Goal: Transaction & Acquisition: Purchase product/service

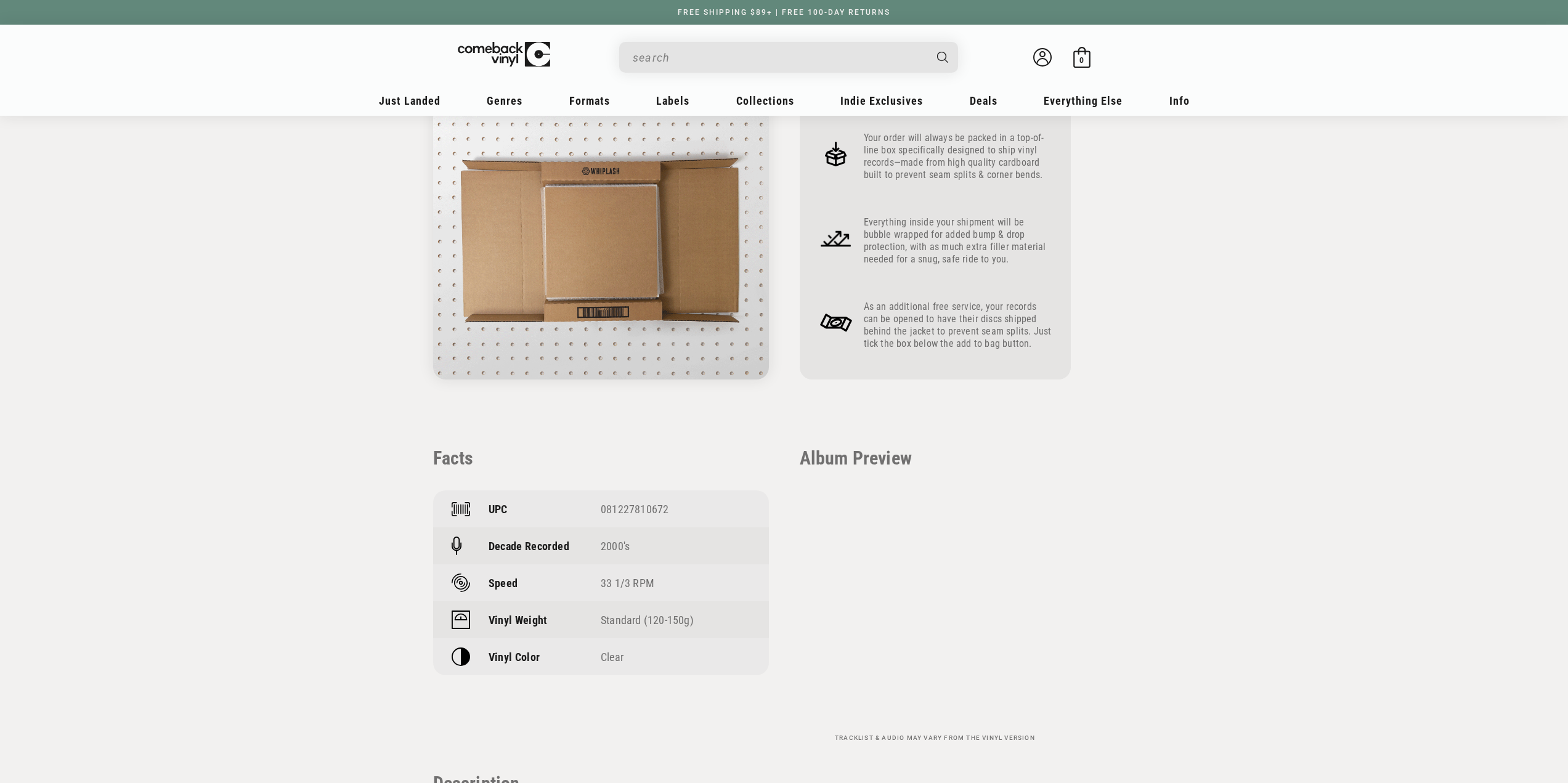
scroll to position [678, 0]
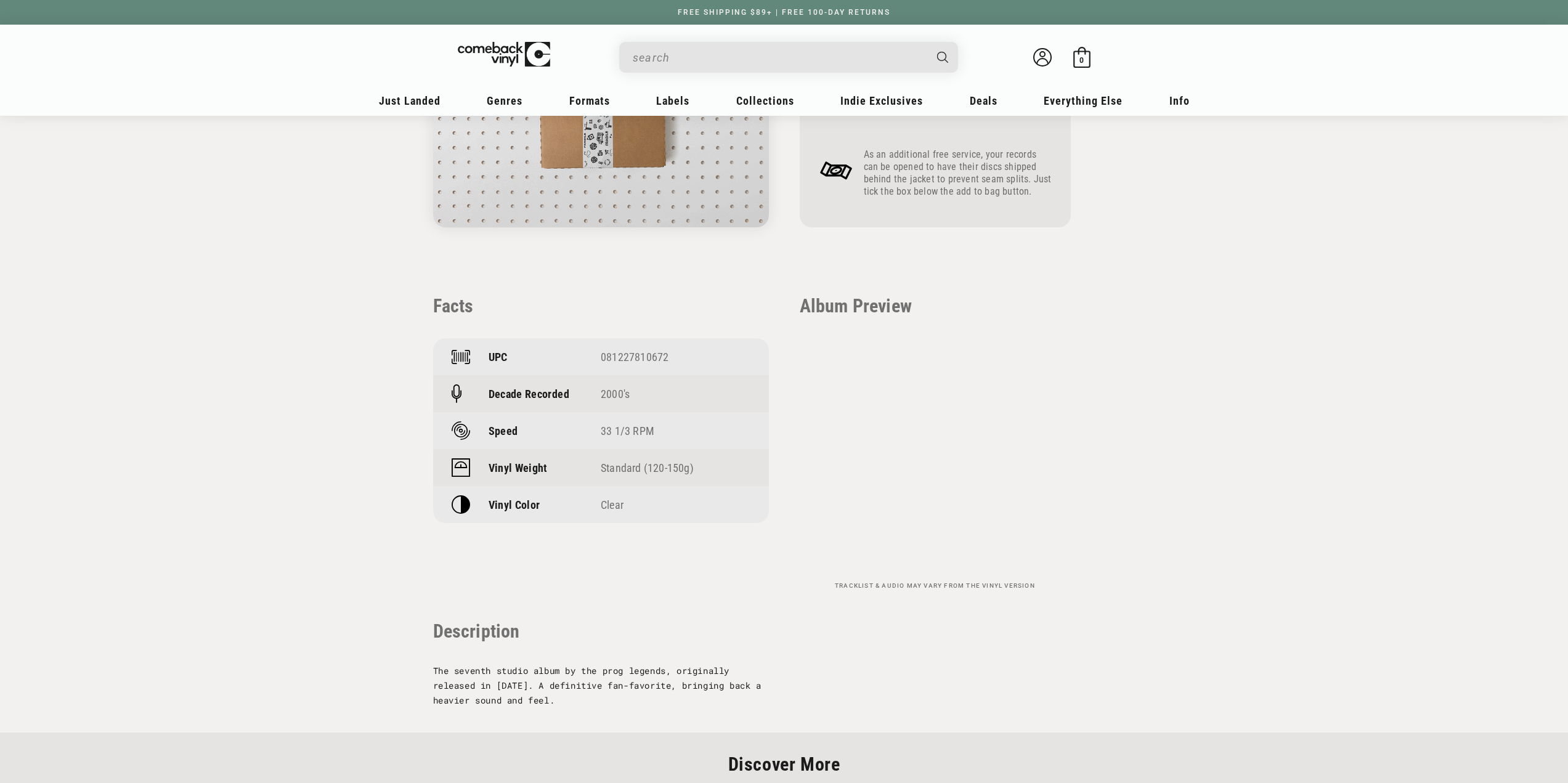
scroll to position [688, 0]
